Goal: Task Accomplishment & Management: Manage account settings

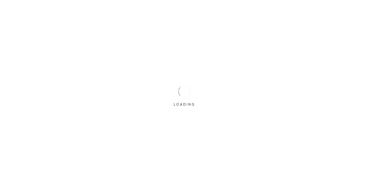
click at [96, 60] on div "LOADING" at bounding box center [184, 96] width 369 height 192
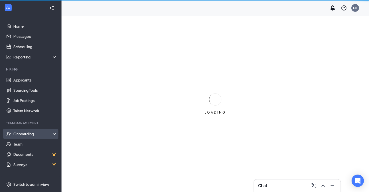
click at [31, 131] on div "Onboarding" at bounding box center [31, 134] width 62 height 10
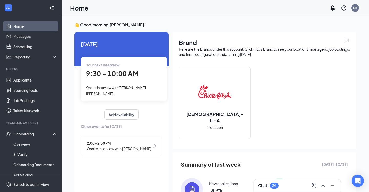
click at [124, 88] on span "Onsite Interview with [PERSON_NAME] [PERSON_NAME]" at bounding box center [116, 91] width 60 height 10
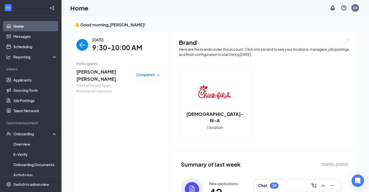
scroll to position [2, 0]
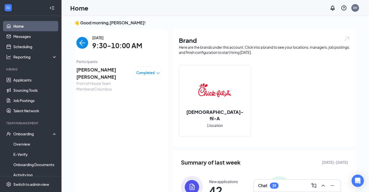
click at [96, 69] on span "Cooper Rice" at bounding box center [103, 73] width 54 height 15
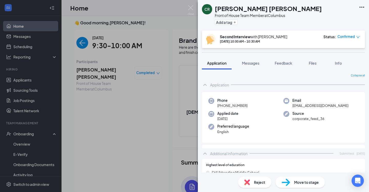
click at [60, 90] on div "CR Cooper Rice Front of House Team Member at Columbus Add a tag Second Intervie…" at bounding box center [184, 96] width 369 height 192
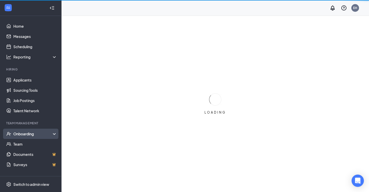
click at [32, 131] on div "Onboarding" at bounding box center [31, 134] width 62 height 10
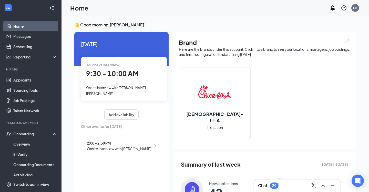
click at [134, 146] on span "Onsite Interview with [PERSON_NAME]" at bounding box center [119, 149] width 65 height 6
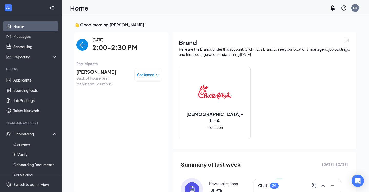
scroll to position [2, 0]
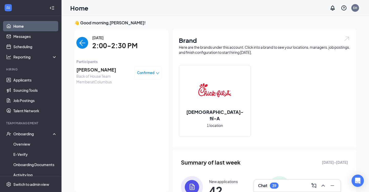
click at [116, 68] on span "[PERSON_NAME]" at bounding box center [103, 69] width 54 height 7
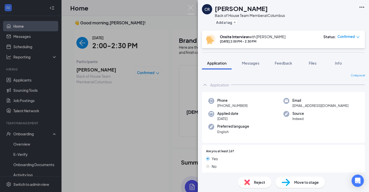
click at [310, 183] on span "Move to stage" at bounding box center [306, 182] width 25 height 6
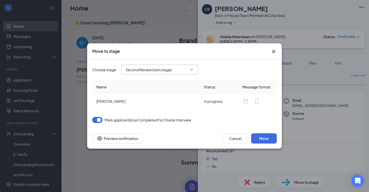
click at [168, 73] on span "Second Review (next stage)" at bounding box center [159, 70] width 77 height 10
click at [157, 70] on input "Second Review (next stage)" at bounding box center [157, 70] width 62 height 6
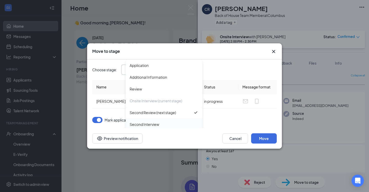
click at [146, 125] on div "Second Interview" at bounding box center [144, 125] width 29 height 6
type input "Second Interview"
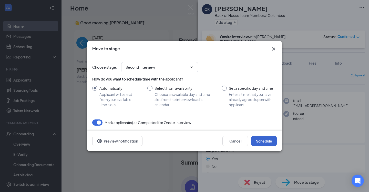
click at [258, 138] on button "Schedule" at bounding box center [264, 141] width 26 height 10
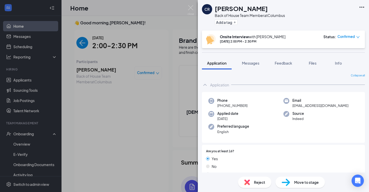
click at [29, 134] on div "CR [PERSON_NAME] Back of House Team Member at [GEOGRAPHIC_DATA] Add a tag Onsit…" at bounding box center [184, 96] width 369 height 192
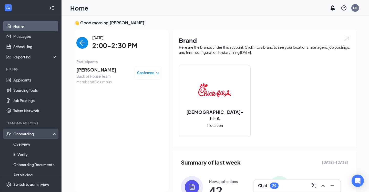
click at [29, 134] on div "Onboarding" at bounding box center [32, 133] width 39 height 5
click at [29, 133] on div "Onboarding" at bounding box center [32, 133] width 39 height 5
click at [28, 142] on link "Overview" at bounding box center [35, 144] width 44 height 10
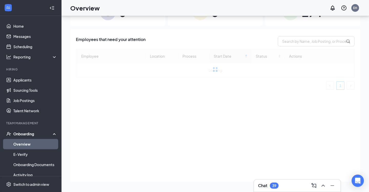
scroll to position [22, 0]
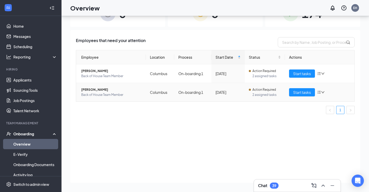
click at [183, 86] on td "On-boarding 1" at bounding box center [192, 92] width 37 height 18
click at [322, 73] on icon "down" at bounding box center [323, 74] width 4 height 4
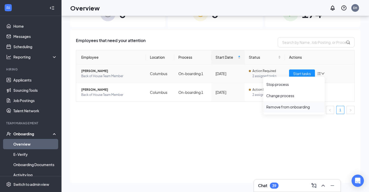
click at [287, 108] on div "Remove from onboarding" at bounding box center [293, 106] width 55 height 5
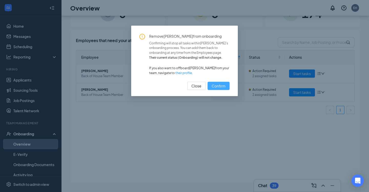
click at [225, 87] on span "Confirm" at bounding box center [219, 86] width 14 height 6
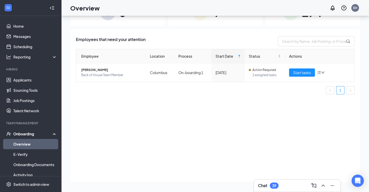
scroll to position [23, 0]
click at [25, 79] on link "Applicants" at bounding box center [35, 80] width 44 height 10
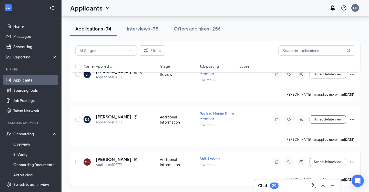
scroll to position [3187, 0]
click at [113, 157] on h5 "[PERSON_NAME]" at bounding box center [114, 160] width 36 height 6
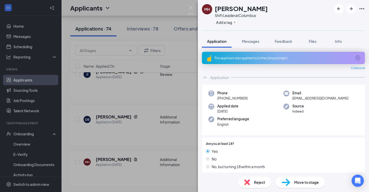
click at [227, 62] on div "This applicant also applied to 1 other job posting(s)" at bounding box center [283, 58] width 163 height 12
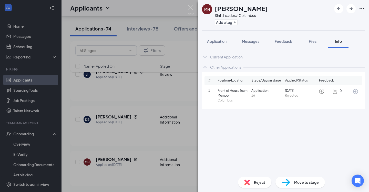
click at [112, 159] on div "[PERSON_NAME] Shift Leader at [GEOGRAPHIC_DATA] Add a tag Application Messages …" at bounding box center [184, 96] width 369 height 192
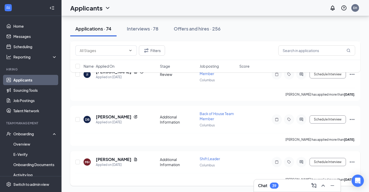
click at [112, 158] on h5 "[PERSON_NAME]" at bounding box center [114, 160] width 36 height 6
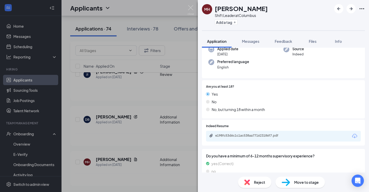
scroll to position [60, 0]
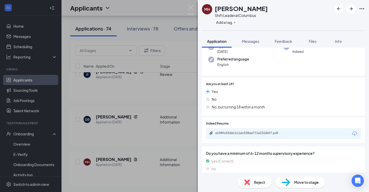
click at [241, 128] on div "e198fc53d6c1c1ac538aa771623186f7.pdf" at bounding box center [283, 133] width 155 height 11
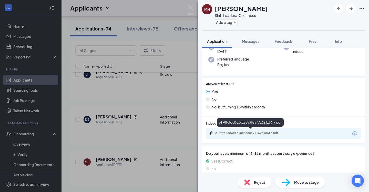
click at [240, 131] on div "e198fc53d6c1c1ac538aa771623186f7.pdf" at bounding box center [251, 133] width 72 height 4
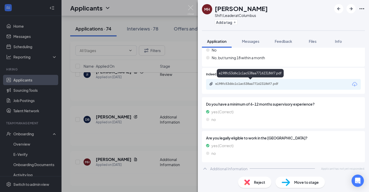
click at [250, 84] on div "e198fc53d6c1c1ac538aa771623186f7.pdf" at bounding box center [251, 84] width 72 height 4
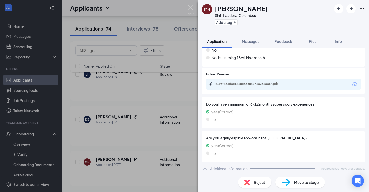
click at [298, 183] on span "Move to stage" at bounding box center [306, 182] width 25 height 6
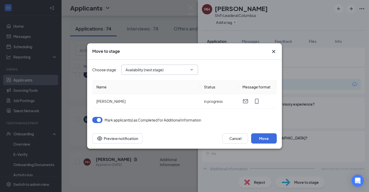
click at [191, 71] on icon "ChevronDown" at bounding box center [192, 70] width 4 height 4
click at [193, 69] on icon "ChevronDown" at bounding box center [192, 69] width 2 height 1
click at [152, 70] on input "Availability (next stage)" at bounding box center [157, 70] width 62 height 6
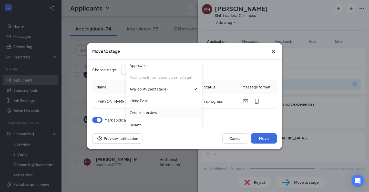
click at [141, 114] on div "Onsite Interview" at bounding box center [143, 113] width 27 height 6
type input "Onsite Interview"
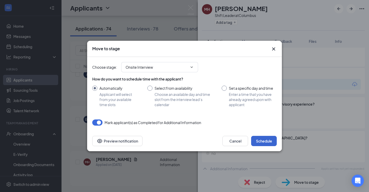
click at [261, 144] on button "Schedule" at bounding box center [264, 141] width 26 height 10
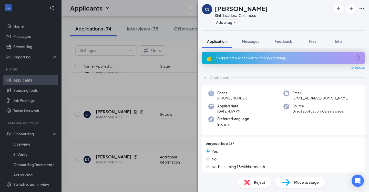
scroll to position [3147, 0]
click at [107, 157] on div "[PERSON_NAME] Shift Leader at Columbus Add a tag Application Messages Feedback …" at bounding box center [184, 96] width 369 height 192
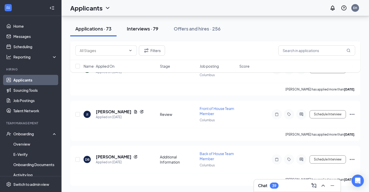
click at [145, 29] on div "Interviews · 79" at bounding box center [143, 28] width 32 height 6
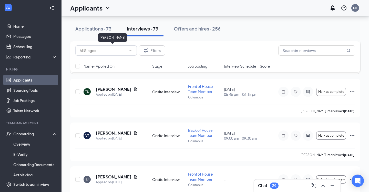
scroll to position [296, 0]
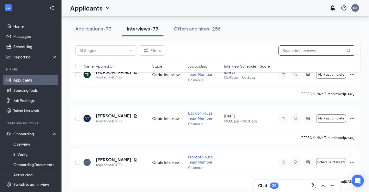
click at [297, 49] on input "text" at bounding box center [316, 50] width 77 height 10
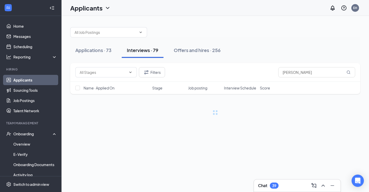
click at [297, 49] on div "Applications · 73 Interviews · 79 Offers and hires · 256" at bounding box center [215, 50] width 290 height 15
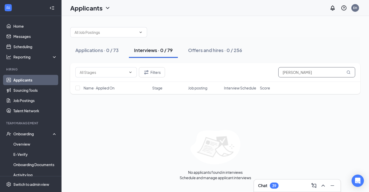
click at [298, 69] on input "[PERSON_NAME]" at bounding box center [316, 72] width 77 height 10
click at [296, 73] on input "[PERSON_NAME]" at bounding box center [316, 72] width 77 height 10
type input "[PERSON_NAME]"
drag, startPoint x: 296, startPoint y: 73, endPoint x: 348, endPoint y: 70, distance: 52.1
click at [348, 70] on icon "MagnifyingGlass" at bounding box center [349, 72] width 4 height 4
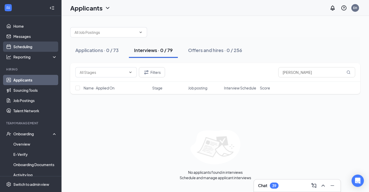
click at [27, 45] on link "Scheduling" at bounding box center [35, 47] width 44 height 10
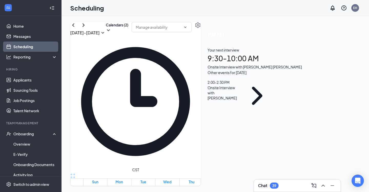
scroll to position [252, 0]
click at [74, 27] on icon "ChevronLeft" at bounding box center [73, 24] width 2 height 3
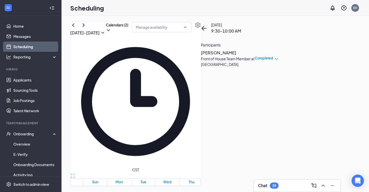
scroll to position [433, 0]
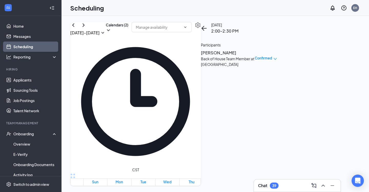
scroll to position [523, 0]
click at [255, 56] on h3 "[PERSON_NAME]" at bounding box center [228, 52] width 54 height 7
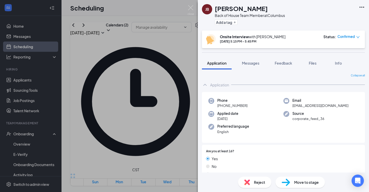
click at [298, 182] on span "Move to stage" at bounding box center [306, 182] width 25 height 6
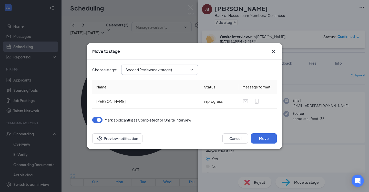
click at [162, 68] on input "Second Review (next stage)" at bounding box center [157, 70] width 62 height 6
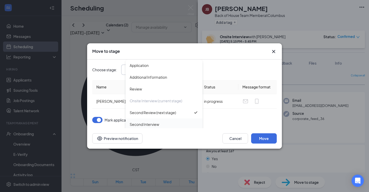
click at [151, 124] on div "Second Interview" at bounding box center [144, 125] width 29 height 6
type input "Second Interview"
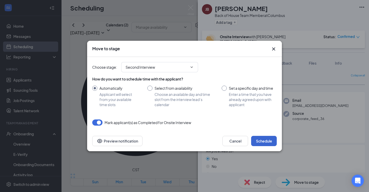
click at [266, 139] on button "Schedule" at bounding box center [264, 141] width 26 height 10
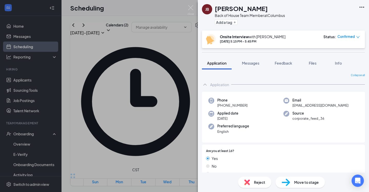
scroll to position [1, 0]
click at [168, 149] on div "[PERSON_NAME] Back of House Team Member at [GEOGRAPHIC_DATA] Add a tag Onsite I…" at bounding box center [184, 96] width 369 height 192
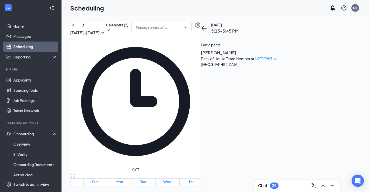
scroll to position [245, 0]
click at [255, 54] on h3 "[PERSON_NAME]" at bounding box center [228, 52] width 54 height 7
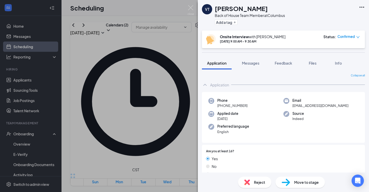
click at [183, 24] on div "VT [PERSON_NAME] Back of House Team Member at [GEOGRAPHIC_DATA] Add a tag Onsit…" at bounding box center [184, 96] width 369 height 192
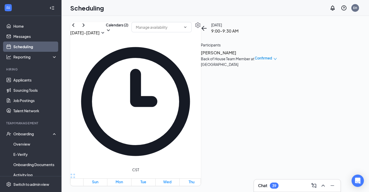
click at [255, 56] on h3 "[PERSON_NAME]" at bounding box center [228, 52] width 54 height 7
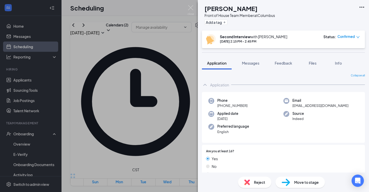
click at [185, 144] on div "KF [PERSON_NAME] Front of House Team Member at [GEOGRAPHIC_DATA] Add a tag Seco…" at bounding box center [184, 96] width 369 height 192
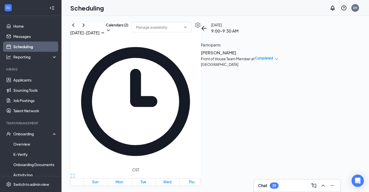
click at [255, 56] on h3 "[PERSON_NAME]" at bounding box center [228, 52] width 54 height 7
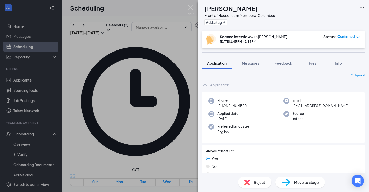
click at [191, 140] on div "AY [PERSON_NAME] Front of House Team Member at [GEOGRAPHIC_DATA] Add a tag Seco…" at bounding box center [184, 96] width 369 height 192
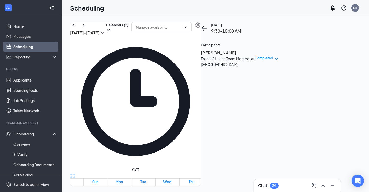
click at [255, 55] on h3 "[PERSON_NAME]" at bounding box center [228, 52] width 54 height 7
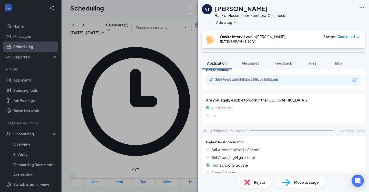
scroll to position [107, 0]
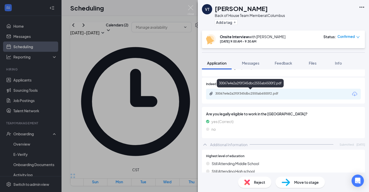
click at [264, 92] on div "30067e4e2a2f0f345dbc2555ab6500f2.pdf" at bounding box center [251, 94] width 72 height 4
click at [185, 138] on div "VT [PERSON_NAME] Back of House Team Member at [GEOGRAPHIC_DATA] Add a tag Onsit…" at bounding box center [184, 96] width 369 height 192
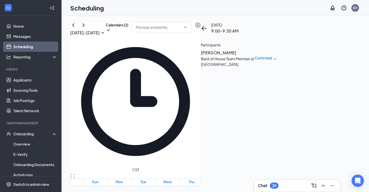
click at [255, 56] on h3 "Makali Hunter" at bounding box center [228, 52] width 54 height 7
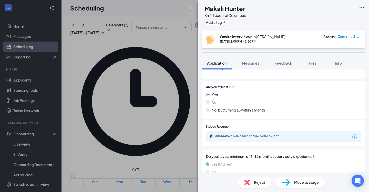
scroll to position [65, 0]
click at [253, 134] on div "a8bf44f5267607aaacc637a4776d61b2.pdf" at bounding box center [251, 136] width 72 height 4
click at [299, 180] on span "Move to stage" at bounding box center [306, 182] width 25 height 6
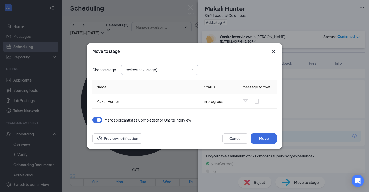
click at [159, 68] on input "review (next stage)" at bounding box center [157, 70] width 62 height 6
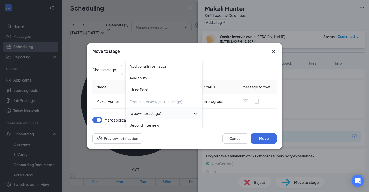
scroll to position [17, 0]
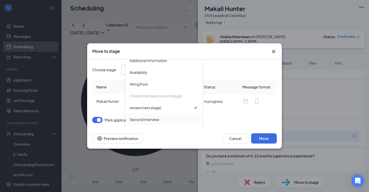
click at [148, 117] on div "Second Interview" at bounding box center [144, 120] width 29 height 6
type input "Second Interview"
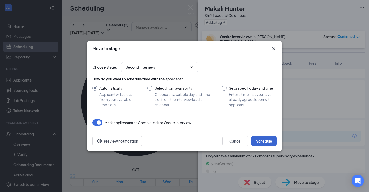
click at [263, 144] on button "Schedule" at bounding box center [264, 141] width 26 height 10
